Goal: Transaction & Acquisition: Purchase product/service

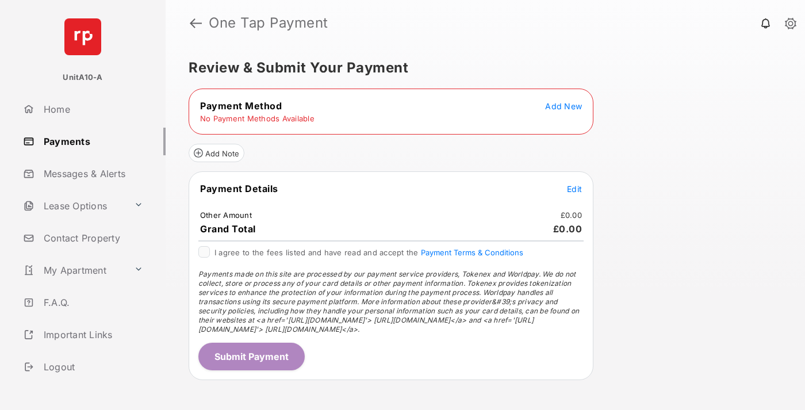
click at [564, 106] on span "Add New" at bounding box center [563, 106] width 37 height 10
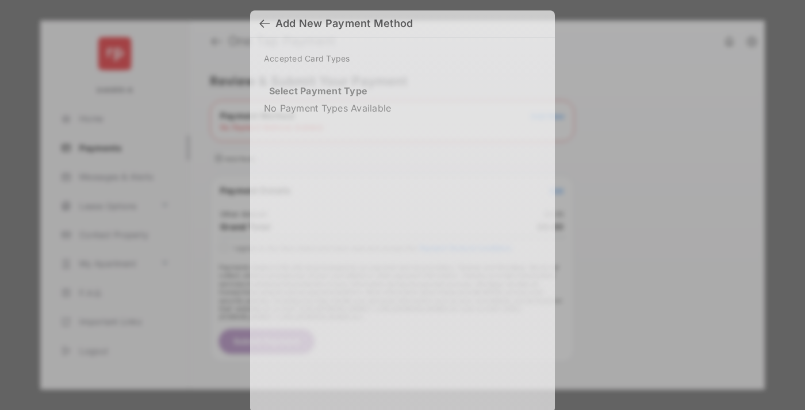
scroll to position [9, 0]
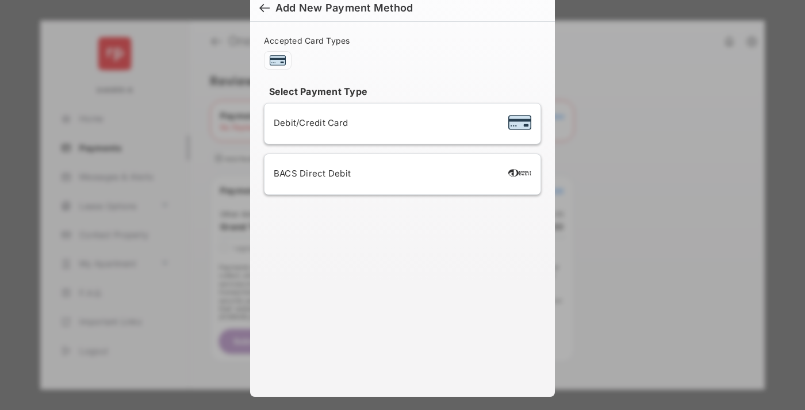
click at [308, 123] on span "Debit/Credit Card" at bounding box center [311, 122] width 74 height 11
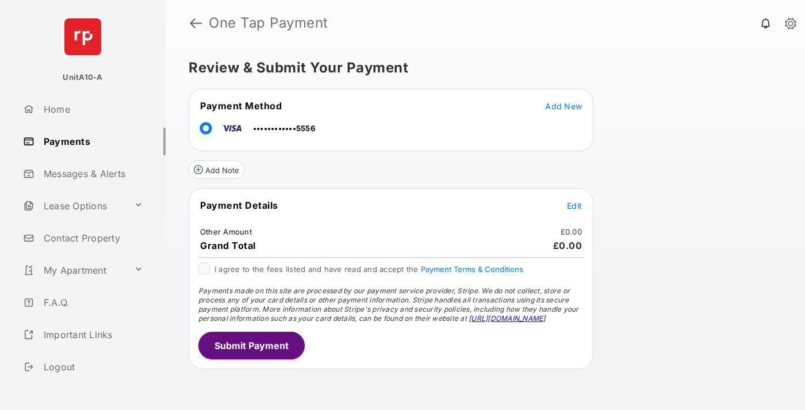
click at [575, 205] on span "Edit" at bounding box center [574, 206] width 15 height 10
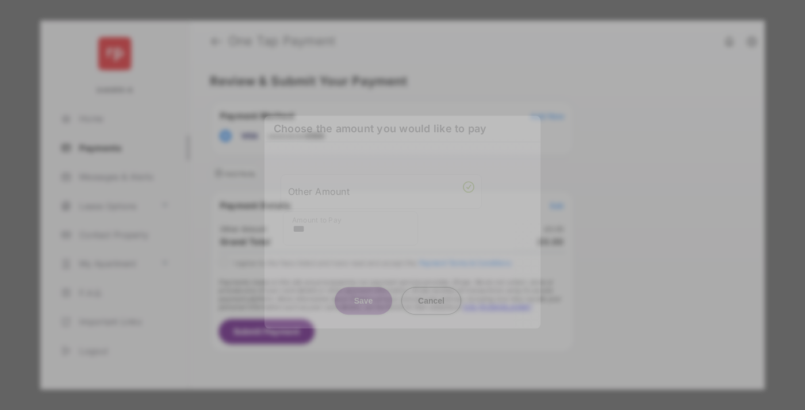
type input "***"
click at [363, 290] on button "Save" at bounding box center [364, 301] width 58 height 28
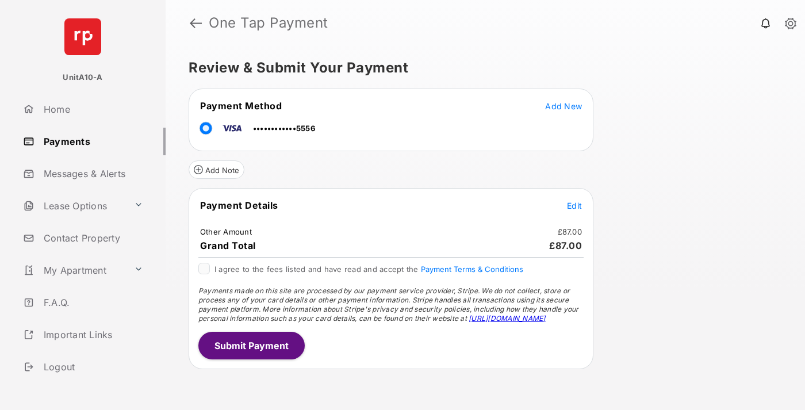
click at [251, 345] on button "Submit Payment" at bounding box center [251, 346] width 106 height 28
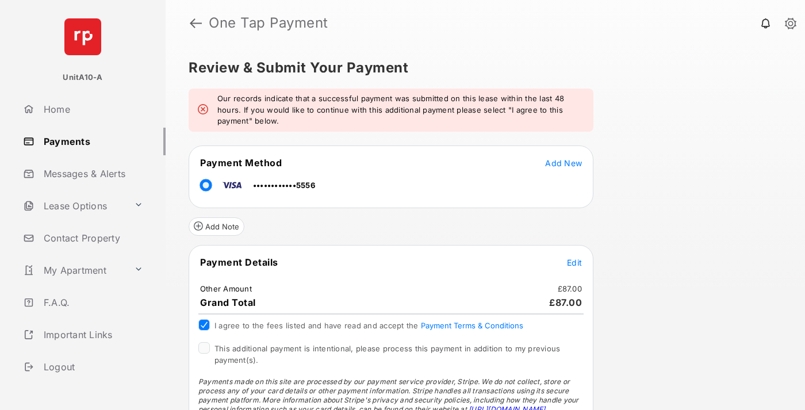
click at [385, 349] on span "This additional payment is intentional, please process this payment in addition…" at bounding box center [388, 354] width 346 height 21
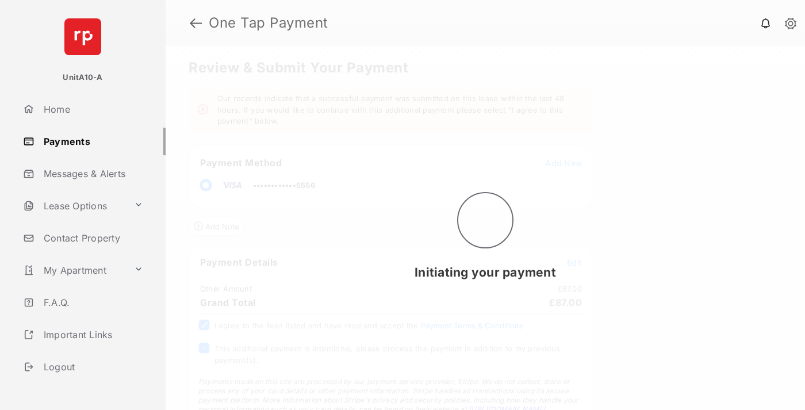
scroll to position [40, 0]
